Goal: Book appointment/travel/reservation

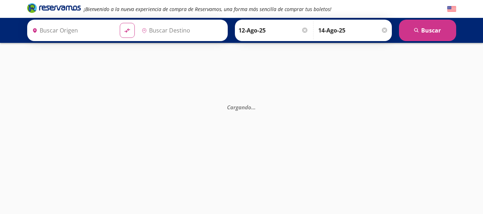
type input "Santiago de Querétaro, [GEOGRAPHIC_DATA]"
type input "Toluca, [GEOGRAPHIC_DATA]"
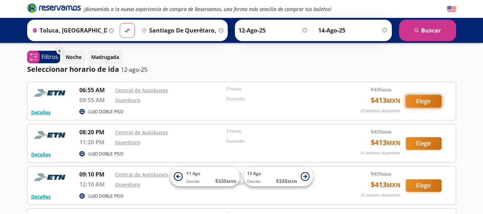
click at [428, 102] on button "Elegir" at bounding box center [424, 101] width 36 height 13
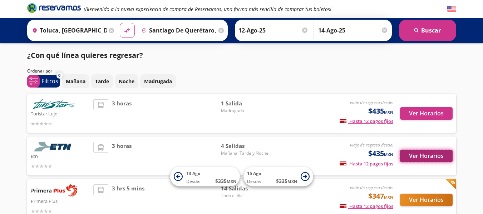
click at [415, 158] on button "Ver Horarios" at bounding box center [426, 156] width 53 height 13
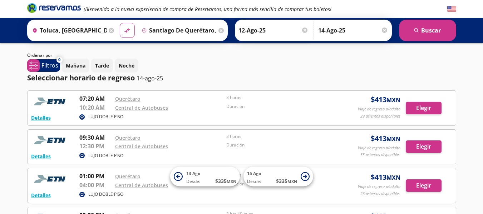
scroll to position [34, 0]
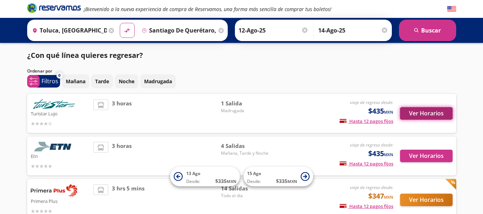
click at [418, 116] on button "Ver Horarios" at bounding box center [426, 113] width 53 height 13
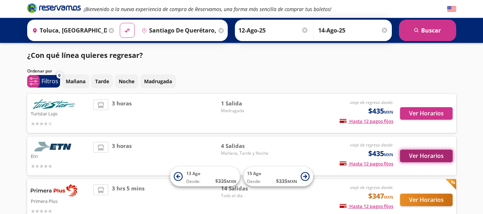
click at [440, 154] on button "Ver Horarios" at bounding box center [426, 156] width 53 height 13
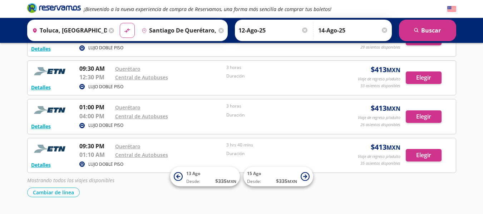
scroll to position [123, 0]
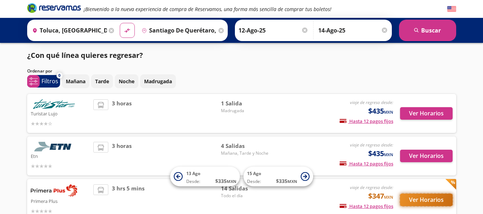
click at [432, 202] on button "Ver Horarios" at bounding box center [426, 200] width 53 height 13
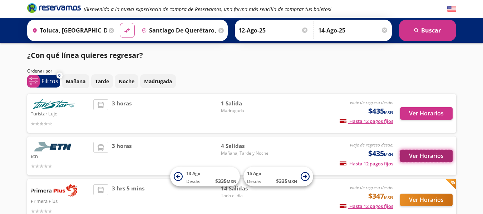
click at [425, 154] on button "Ver Horarios" at bounding box center [426, 156] width 53 height 13
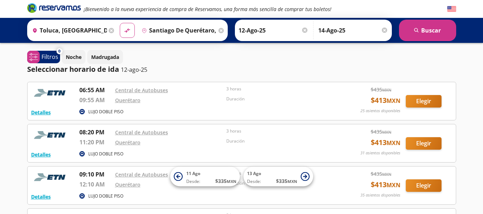
click at [385, 31] on div at bounding box center [384, 30] width 5 height 5
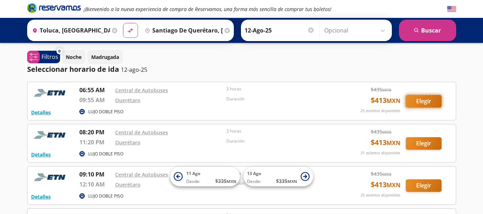
click at [421, 101] on button "Elegir" at bounding box center [424, 101] width 36 height 13
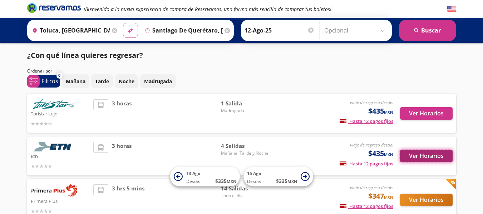
click at [424, 155] on button "Ver Horarios" at bounding box center [426, 156] width 53 height 13
